Goal: Information Seeking & Learning: Learn about a topic

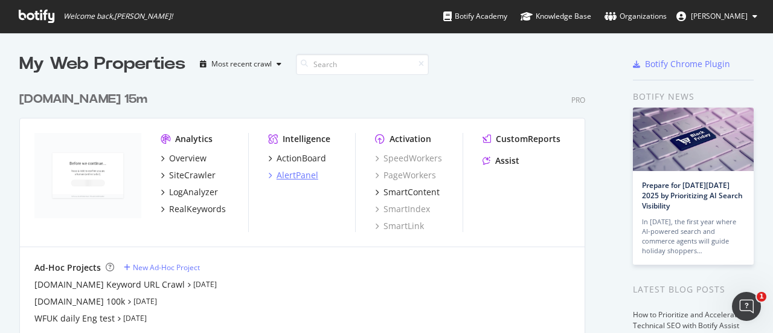
click at [306, 175] on div "AlertPanel" at bounding box center [298, 175] width 42 height 12
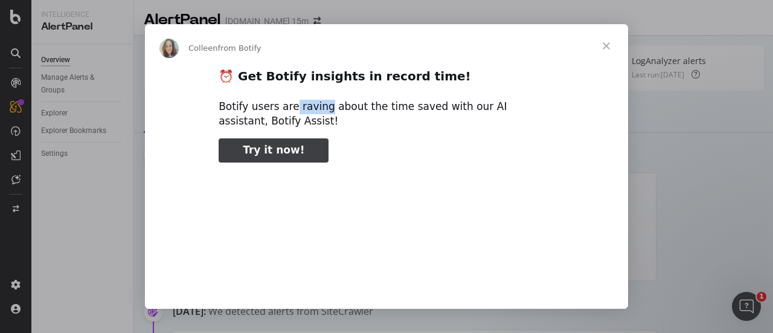
drag, startPoint x: 288, startPoint y: 106, endPoint x: 373, endPoint y: 97, distance: 85.6
click at [373, 97] on div "⏰ Get Botify insights in record time! Botify users are raving about the time sa…" at bounding box center [386, 255] width 483 height 374
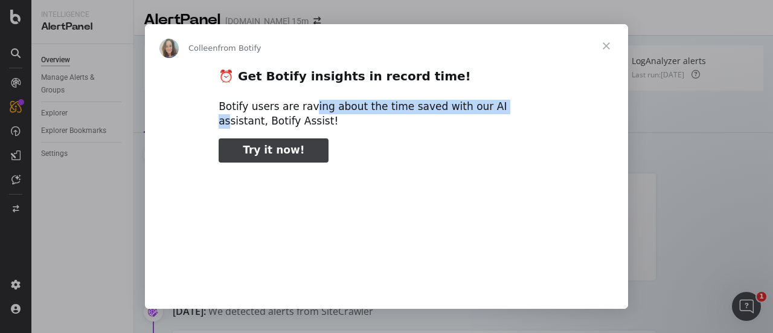
drag, startPoint x: 483, startPoint y: 112, endPoint x: 304, endPoint y: 111, distance: 178.2
click at [304, 111] on div "Botify users are raving about the time saved with our AI assistant, Botify Assi…" at bounding box center [387, 114] width 336 height 29
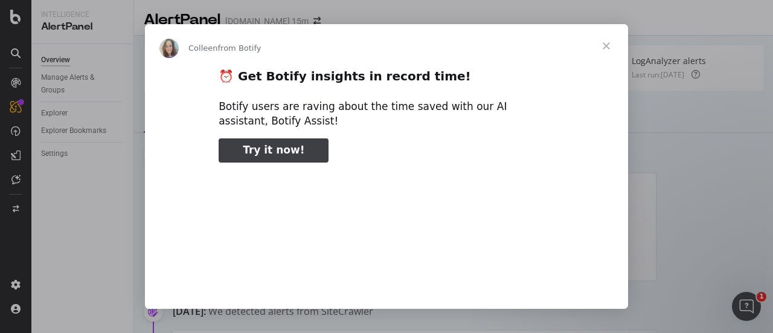
type input "1082040"
click at [603, 43] on span "Close" at bounding box center [606, 45] width 43 height 43
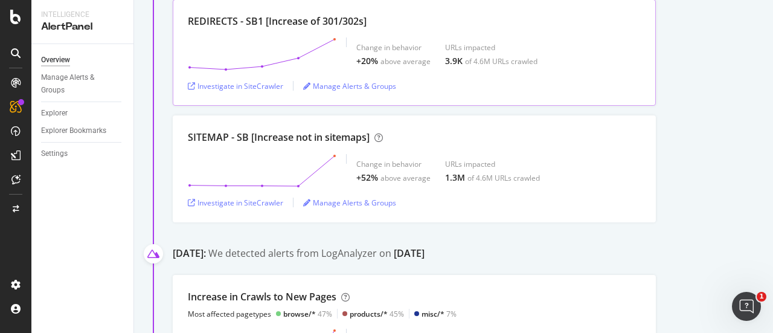
scroll to position [707, 0]
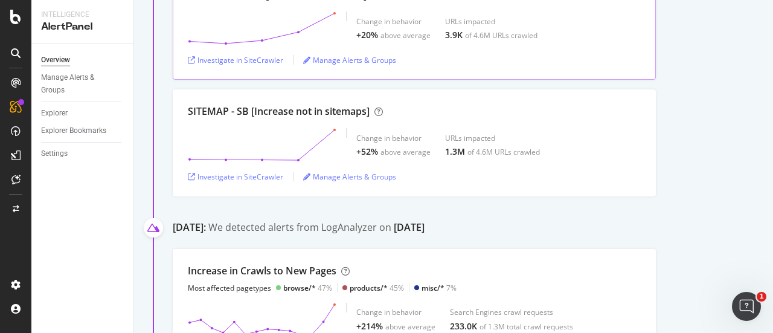
click at [440, 160] on div "SITEMAP - SB [Increase not in sitemaps] Change in behavior +52% above average U…" at bounding box center [414, 142] width 483 height 107
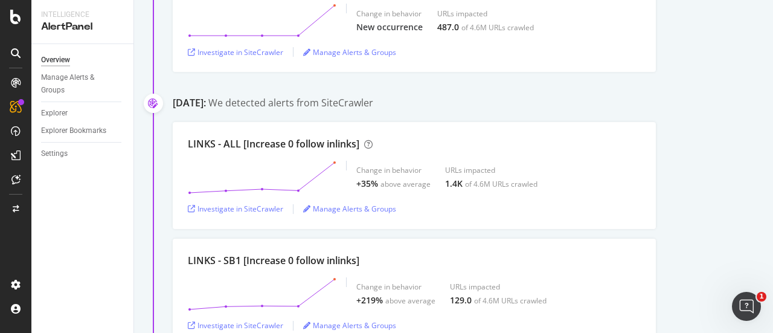
scroll to position [0, 0]
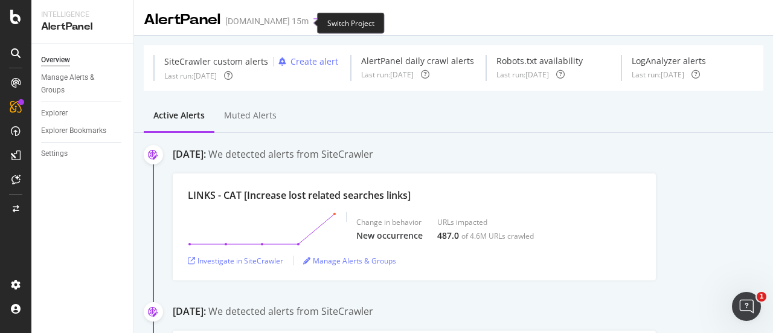
click at [313, 21] on icon "arrow-right-arrow-left" at bounding box center [316, 21] width 7 height 8
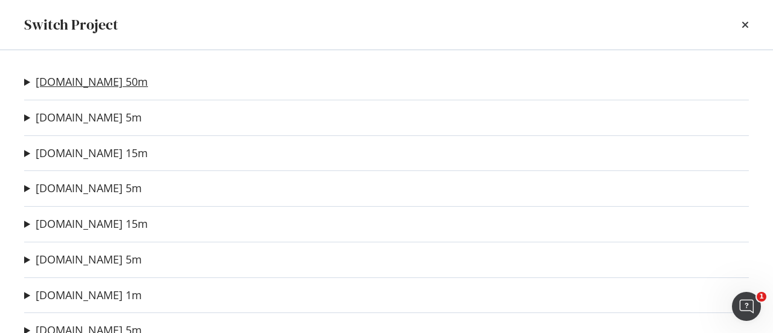
click at [74, 79] on link "[DOMAIN_NAME] 50m" at bounding box center [92, 81] width 112 height 13
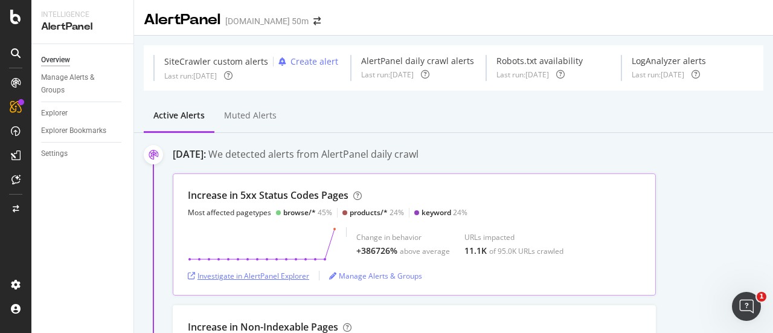
click at [275, 271] on div "Investigate in AlertPanel Explorer" at bounding box center [248, 276] width 121 height 10
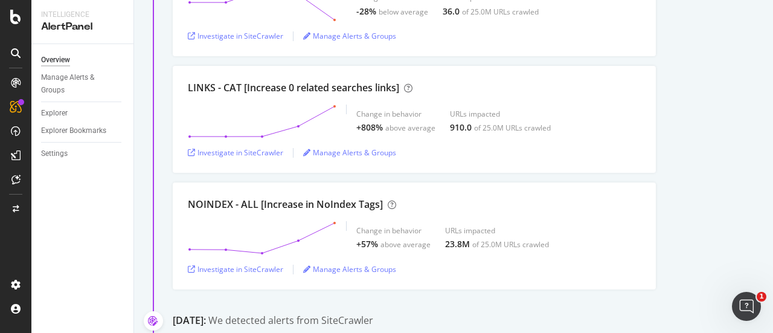
scroll to position [528, 0]
click at [394, 127] on div "above average" at bounding box center [410, 128] width 50 height 10
click at [457, 127] on div "910.0" at bounding box center [461, 127] width 22 height 12
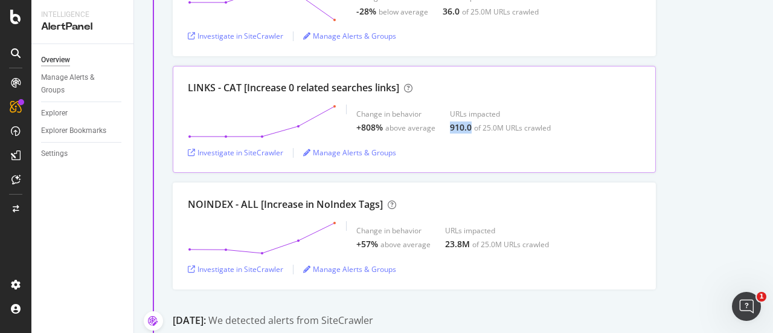
click at [457, 127] on div "910.0" at bounding box center [461, 127] width 22 height 12
drag, startPoint x: 562, startPoint y: 129, endPoint x: 444, endPoint y: 126, distance: 117.2
click at [444, 126] on div "Change in behavior +808% above average URLs impacted 910.0 of 25.0M URLs crawled" at bounding box center [414, 121] width 453 height 34
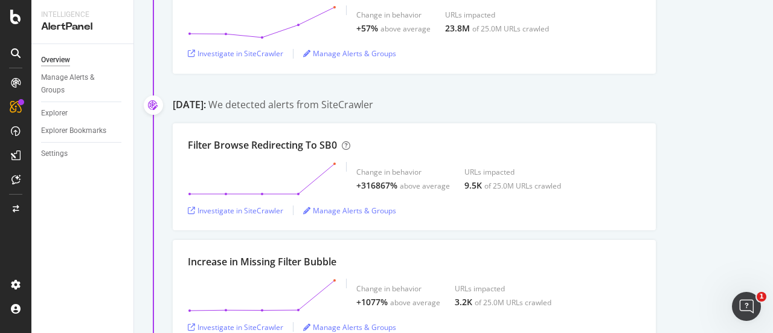
scroll to position [869, 0]
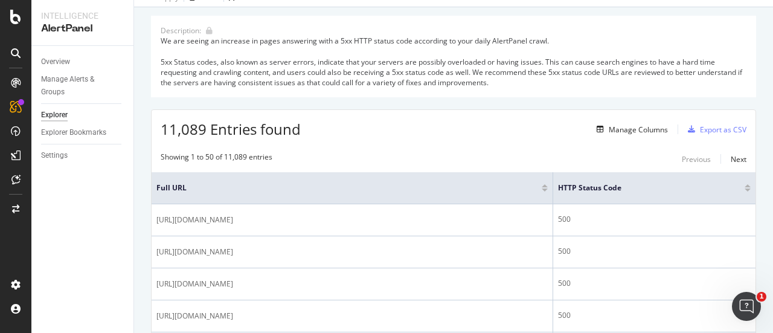
scroll to position [109, 0]
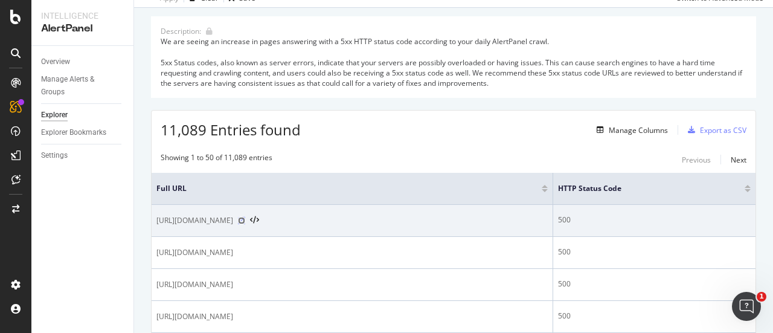
click at [245, 222] on icon at bounding box center [241, 220] width 7 height 7
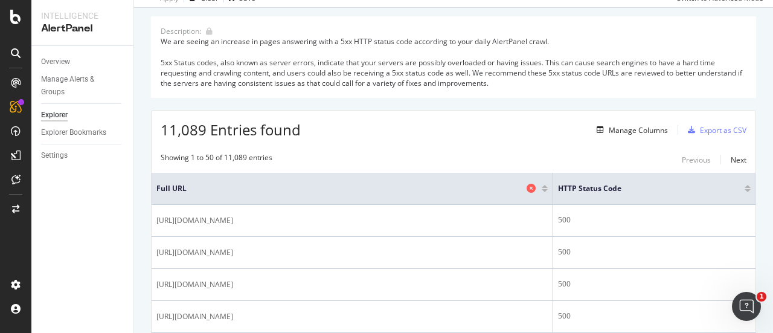
scroll to position [95, 0]
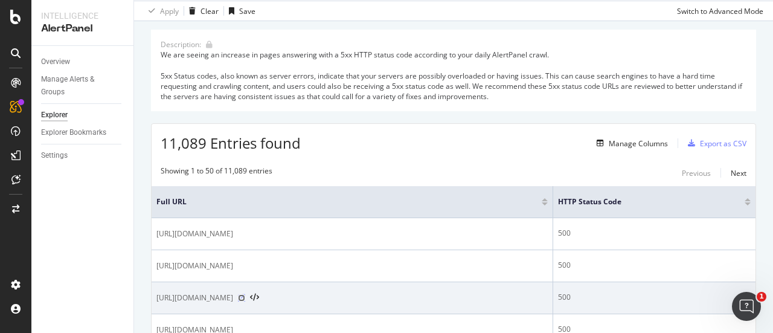
click at [245, 294] on icon at bounding box center [241, 297] width 7 height 7
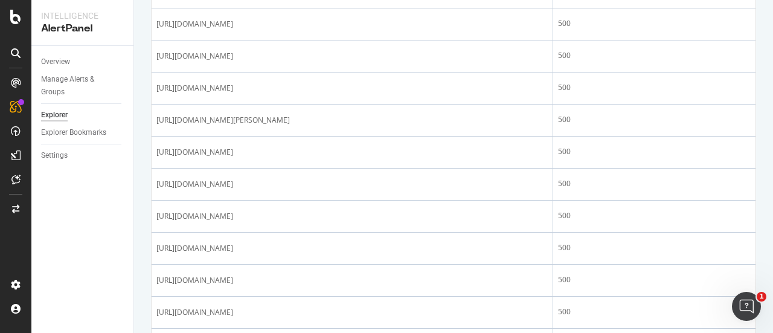
scroll to position [0, 0]
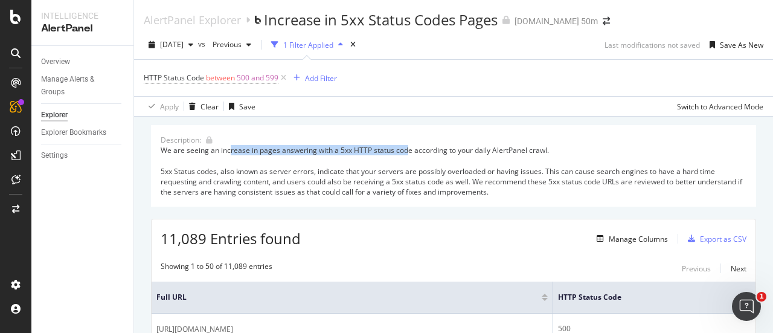
drag, startPoint x: 231, startPoint y: 145, endPoint x: 409, endPoint y: 152, distance: 178.3
click at [409, 152] on div "We are seeing an increase in pages answering with a 5xx HTTP status code accord…" at bounding box center [454, 171] width 586 height 52
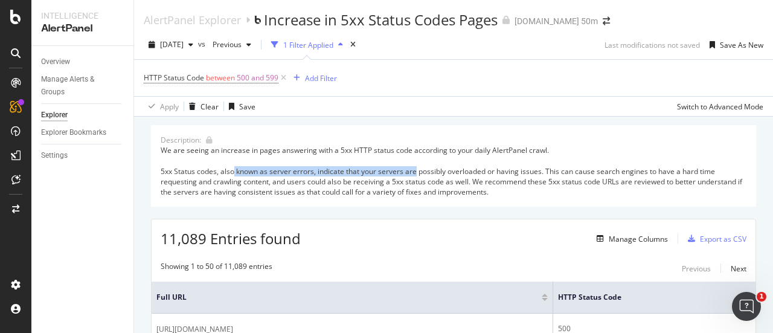
drag, startPoint x: 234, startPoint y: 168, endPoint x: 414, endPoint y: 172, distance: 180.6
click at [414, 172] on div "We are seeing an increase in pages answering with a 5xx HTTP status code accord…" at bounding box center [454, 171] width 586 height 52
click at [333, 47] on div "1 Filter Applied" at bounding box center [308, 45] width 50 height 10
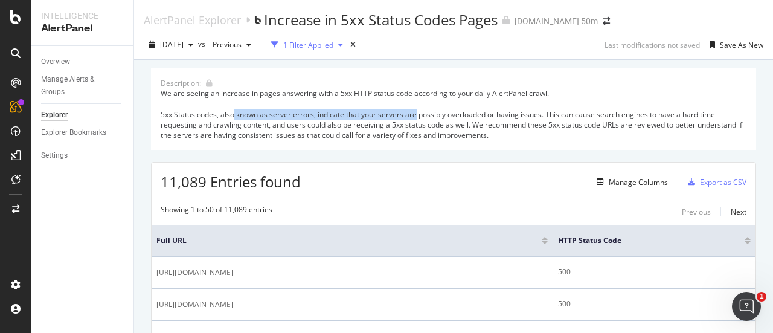
click at [333, 47] on div "1 Filter Applied" at bounding box center [308, 45] width 50 height 10
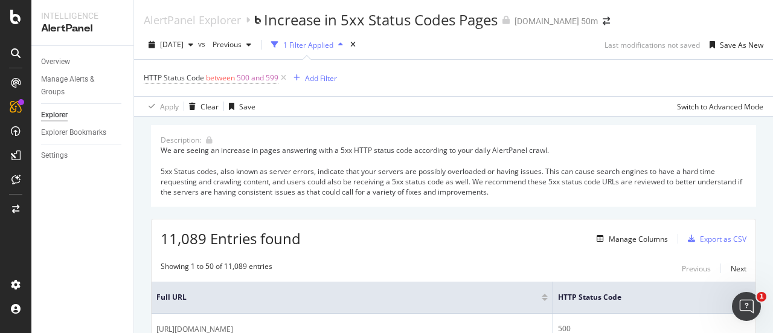
click at [374, 191] on div "We are seeing an increase in pages answering with a 5xx HTTP status code accord…" at bounding box center [454, 171] width 586 height 52
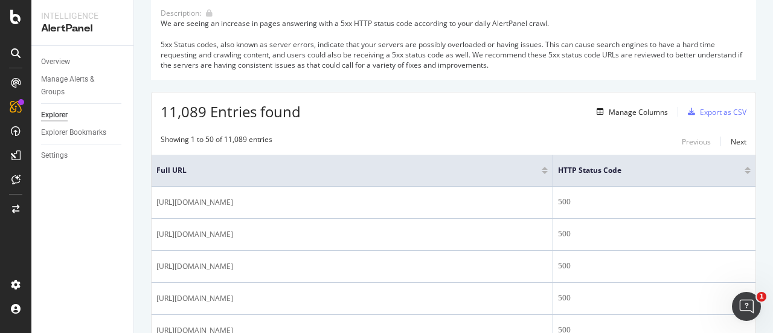
scroll to position [127, 0]
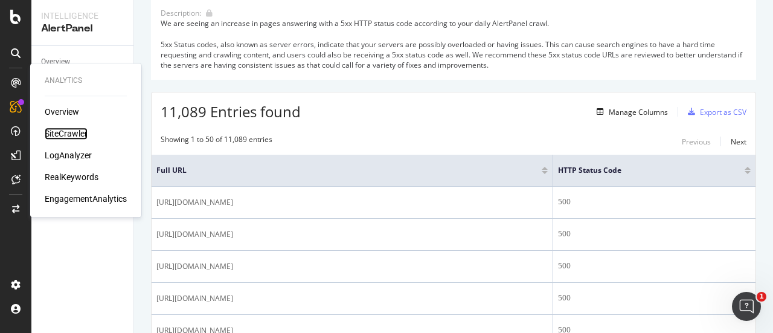
click at [74, 133] on div "SiteCrawler" at bounding box center [66, 133] width 43 height 12
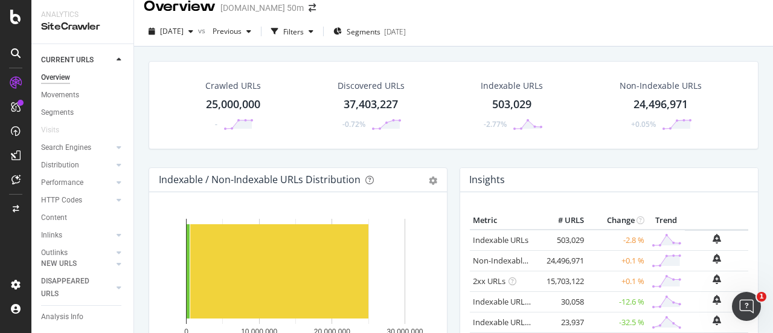
scroll to position [13, 0]
click at [399, 200] on div "Hold CTRL while clicking to filter the report. 0 10,000,000 20,000,000 30,000,0…" at bounding box center [298, 300] width 298 height 217
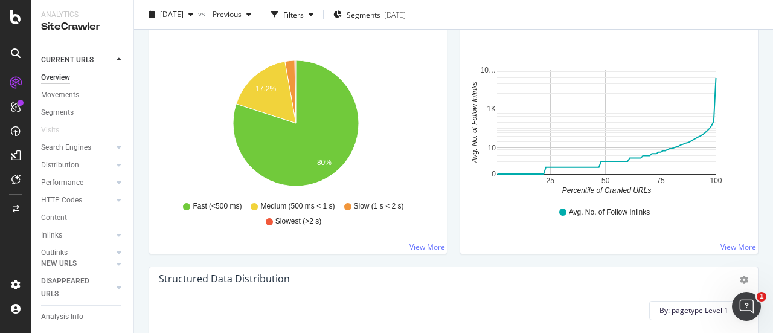
scroll to position [903, 0]
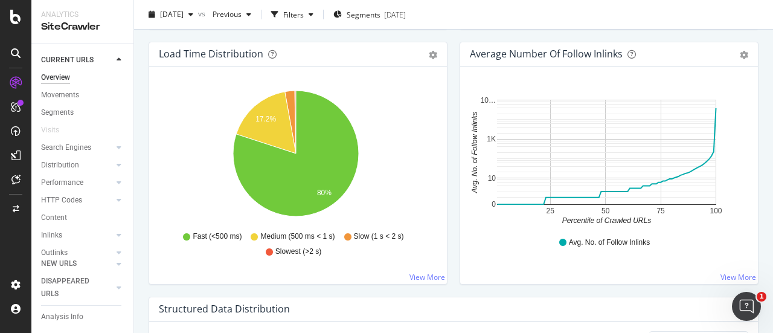
click at [722, 257] on div "Hold CTRL while clicking to filter the report. 25 50 75 100 0 10 1K 10… Percent…" at bounding box center [609, 174] width 298 height 217
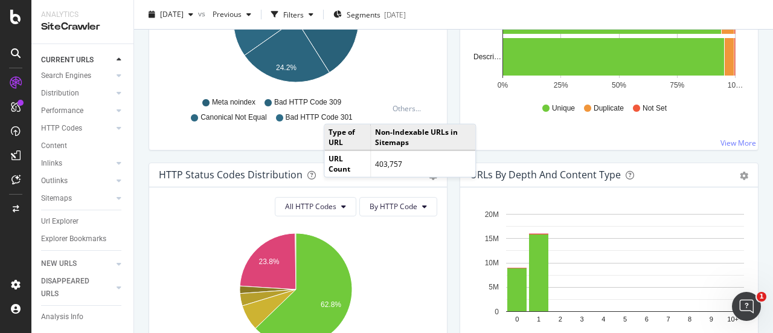
scroll to position [489, 0]
